Goal: Task Accomplishment & Management: Complete application form

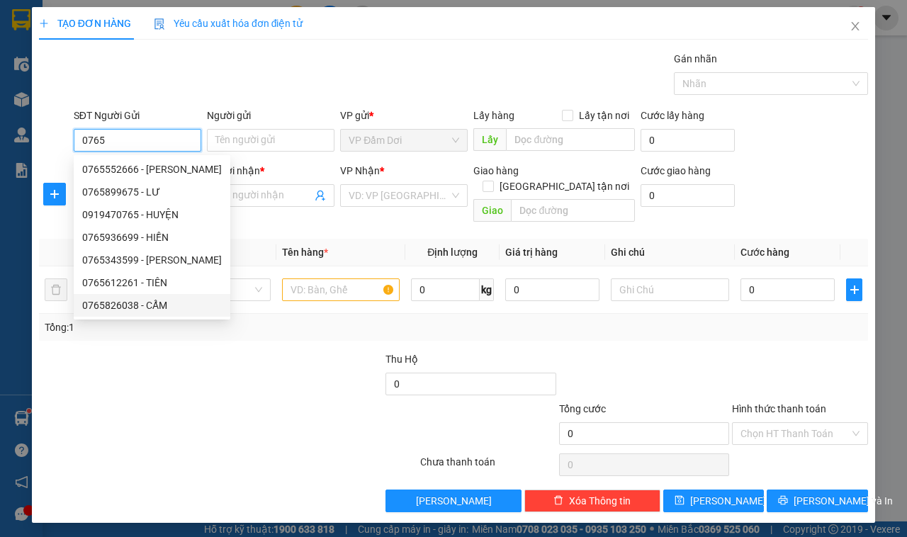
type input "0765826038"
type input "CẨM"
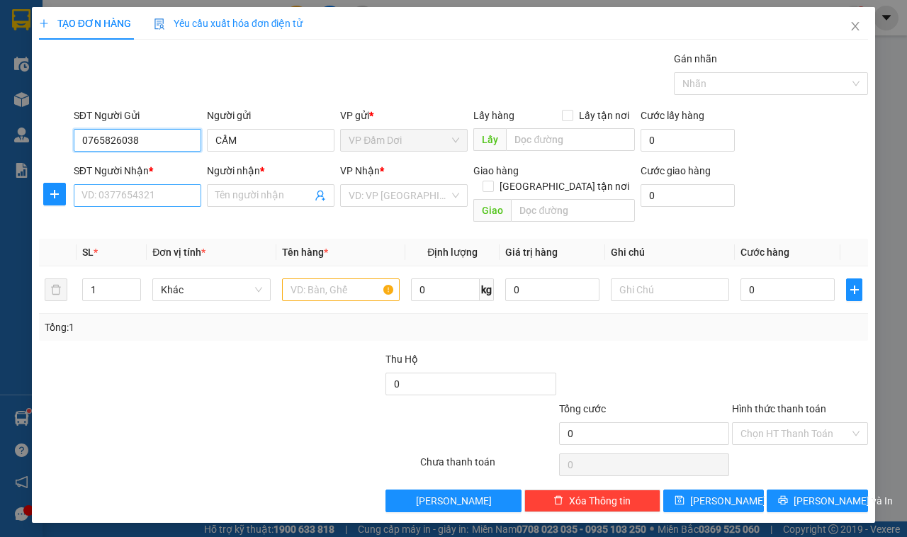
type input "0765826038"
click at [123, 193] on input "SĐT Người Nhận *" at bounding box center [138, 195] width 128 height 23
type input "0765826038"
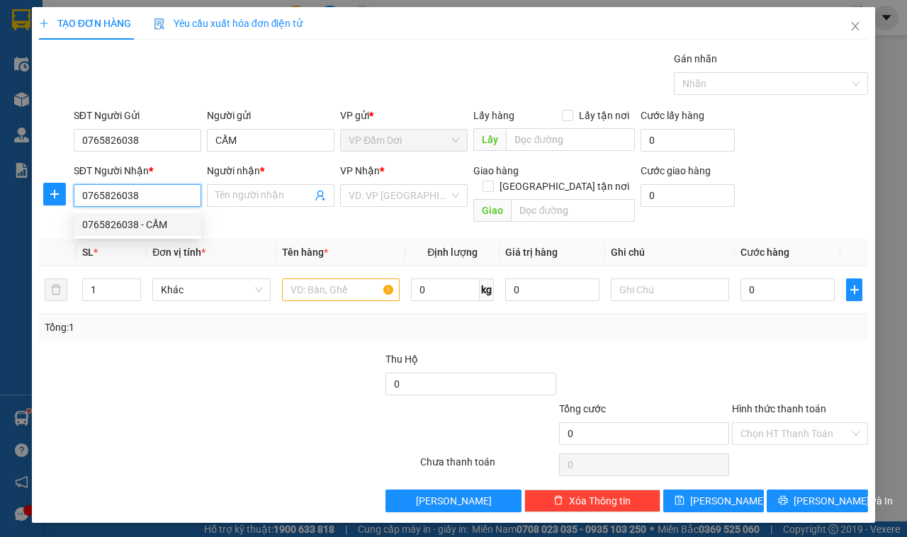
click at [152, 218] on div "0765826038 - CẨM" at bounding box center [137, 225] width 111 height 16
type input "CẨM"
type input "0765826038"
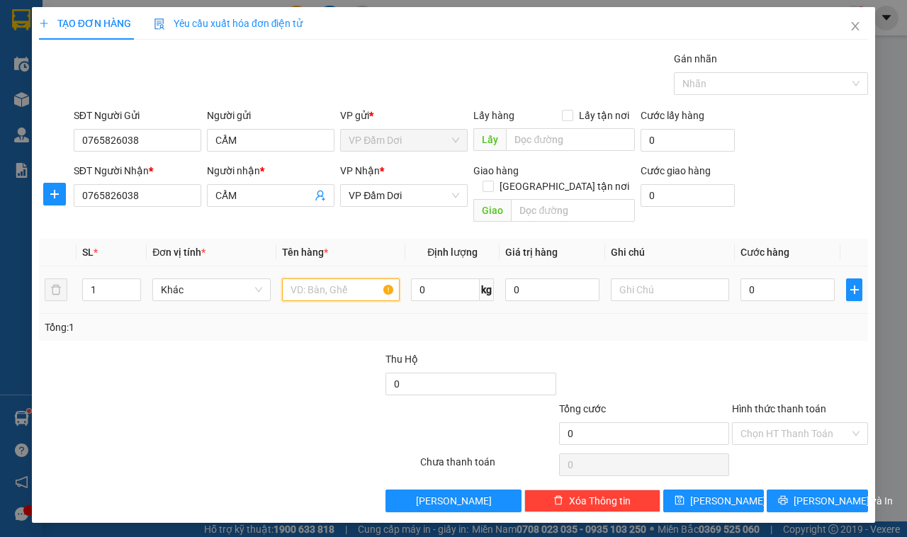
click at [331, 279] on input "text" at bounding box center [341, 290] width 118 height 23
type input "1 BAO"
click at [787, 279] on input "0" at bounding box center [788, 290] width 94 height 23
type input "005"
type input "5"
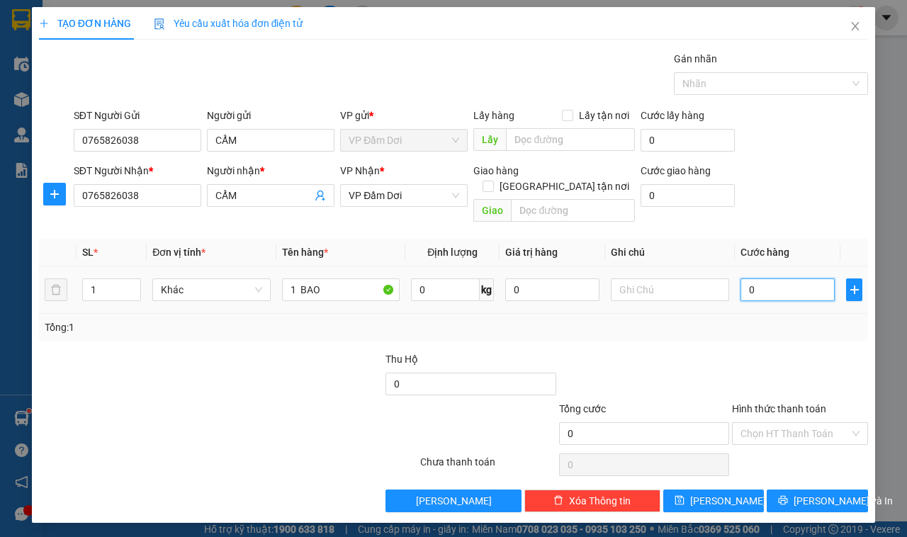
type input "5"
type input "0.050"
type input "50"
click at [784, 320] on div "Tổng: 1" at bounding box center [454, 328] width 818 height 16
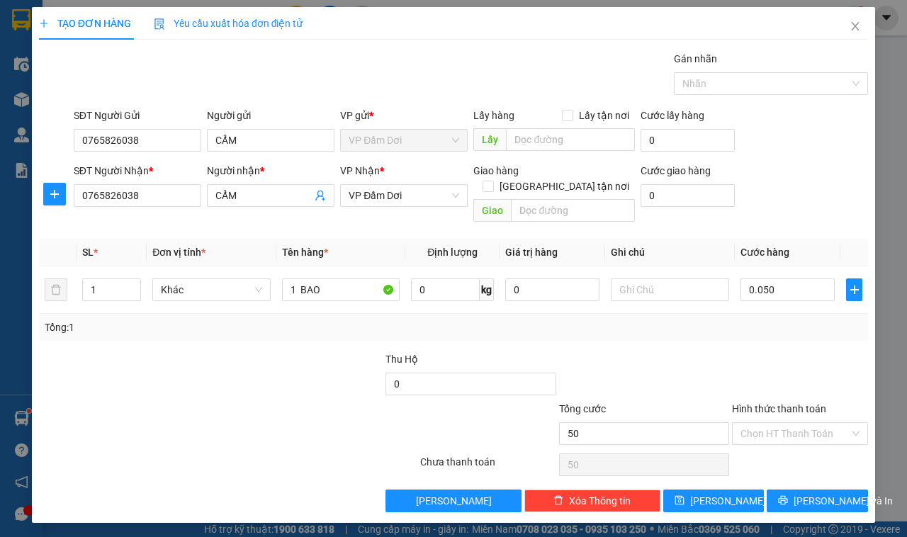
type input "50.000"
click at [405, 192] on span "VP Đầm Dơi" at bounding box center [404, 195] width 111 height 21
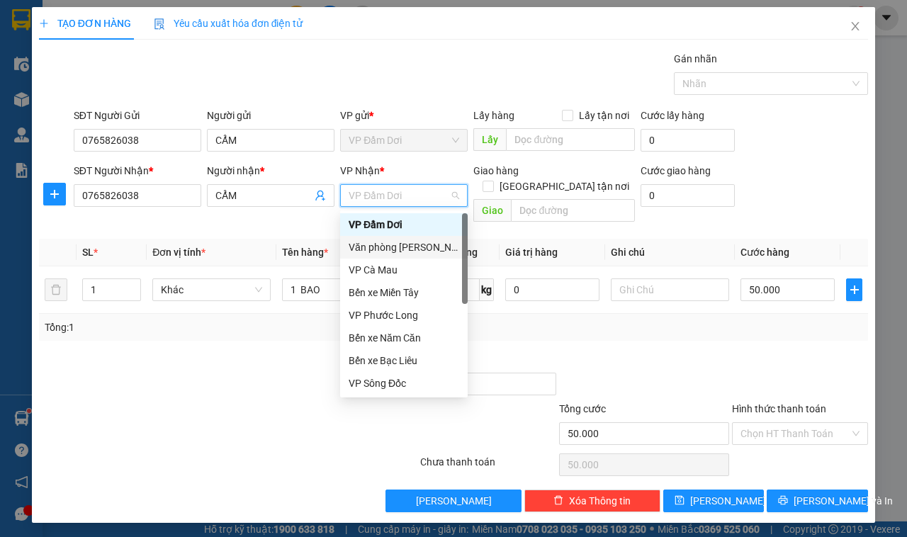
click at [413, 243] on div "Văn phòng [PERSON_NAME]" at bounding box center [404, 248] width 111 height 16
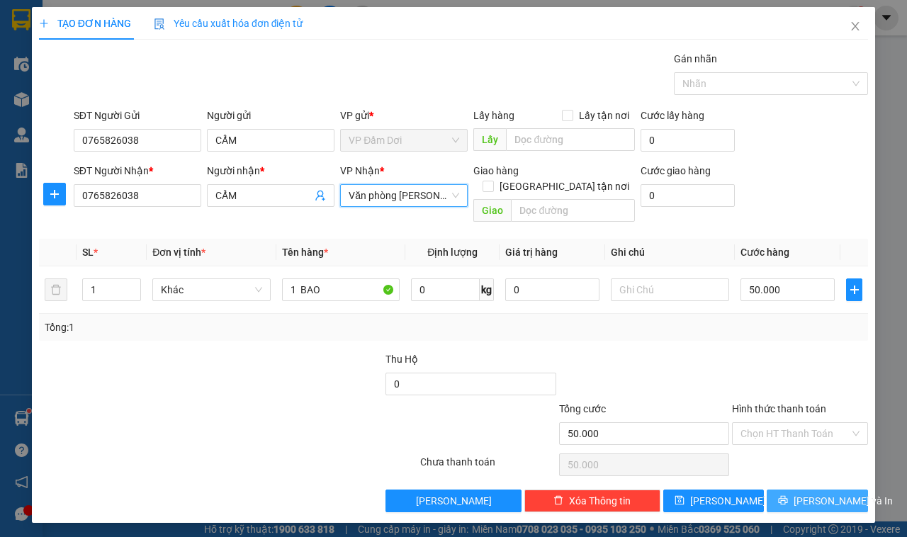
click at [810, 493] on span "[PERSON_NAME] và In" at bounding box center [843, 501] width 99 height 16
